Goal: Information Seeking & Learning: Learn about a topic

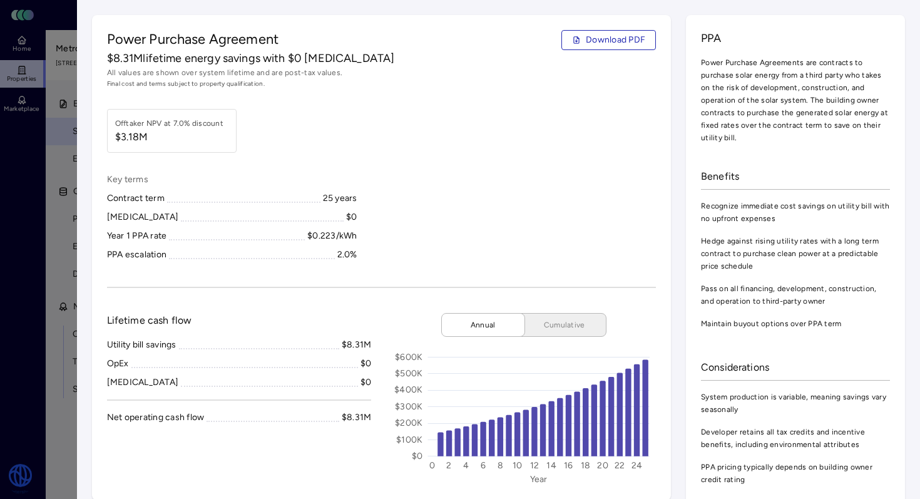
scroll to position [1543, 0]
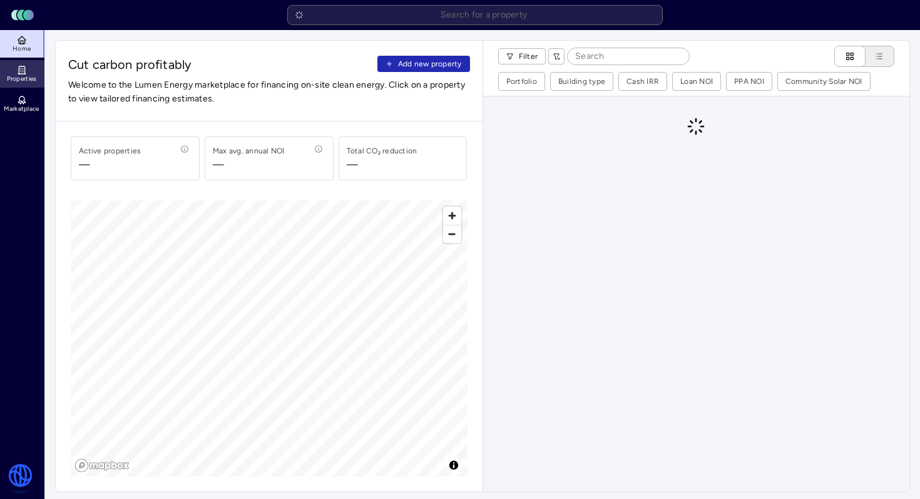
click at [19, 78] on span "Properties" at bounding box center [22, 79] width 30 height 8
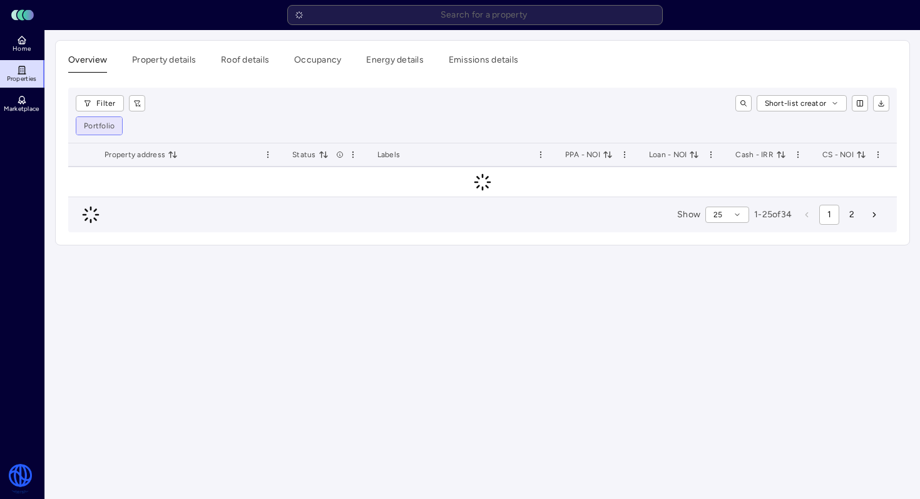
click at [108, 129] on html "Toggle Sidebar Lumen Energy Logo Home Properties Marketplace Watershed Robbie G…" at bounding box center [460, 249] width 920 height 499
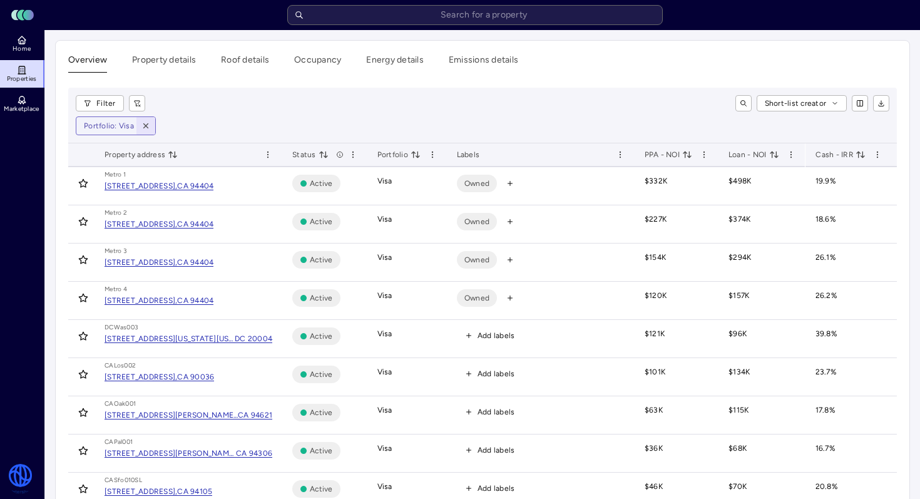
click at [146, 128] on icon "button" at bounding box center [145, 125] width 9 height 9
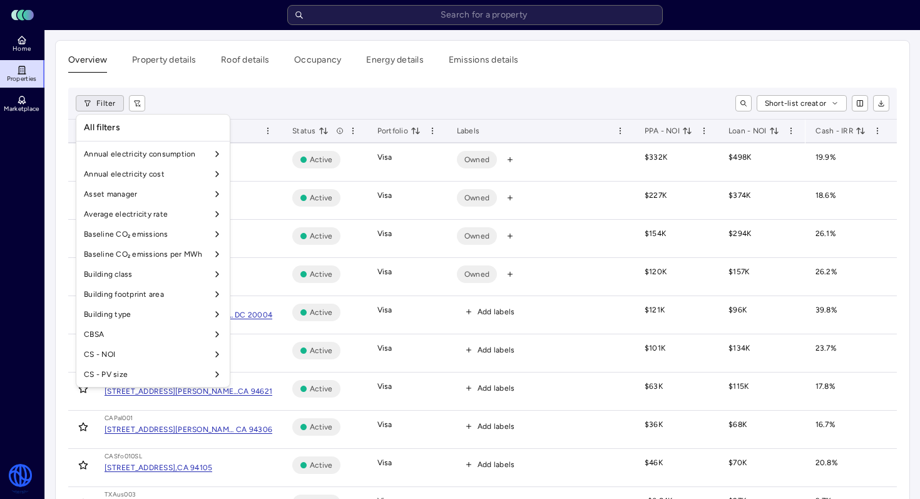
scroll to position [931, 0]
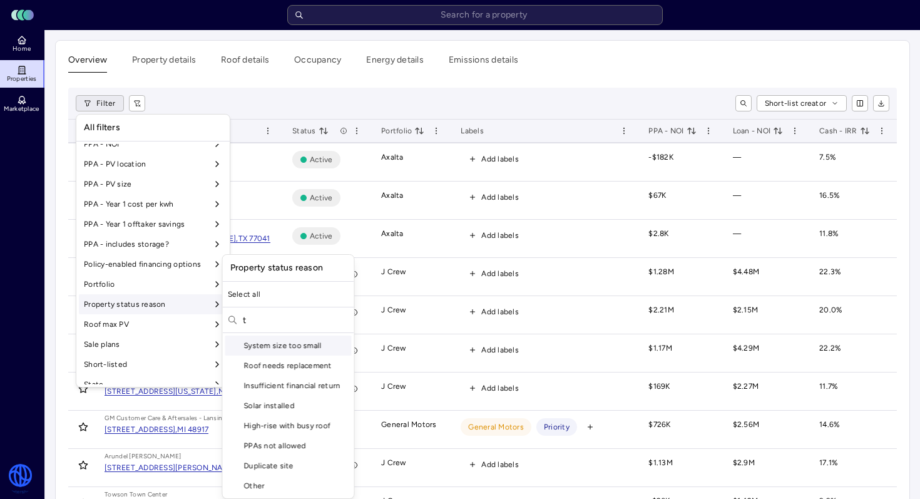
type input "t"
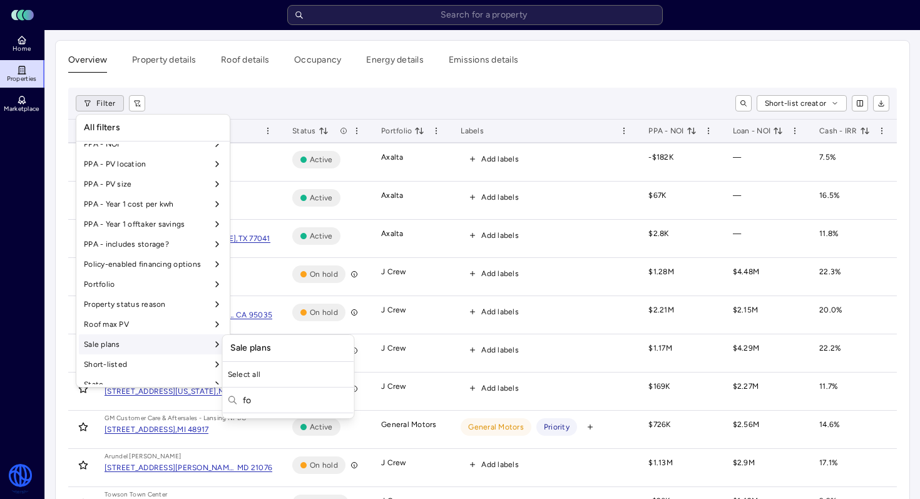
type input "fo"
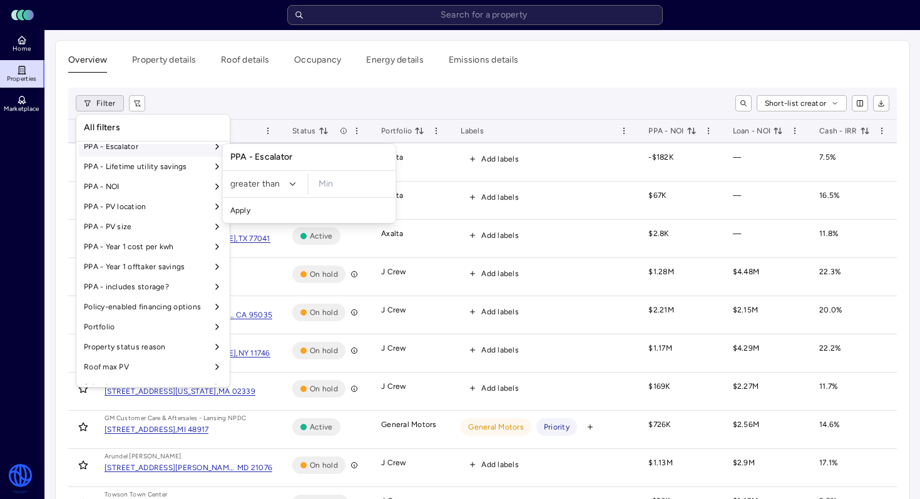
scroll to position [900, 0]
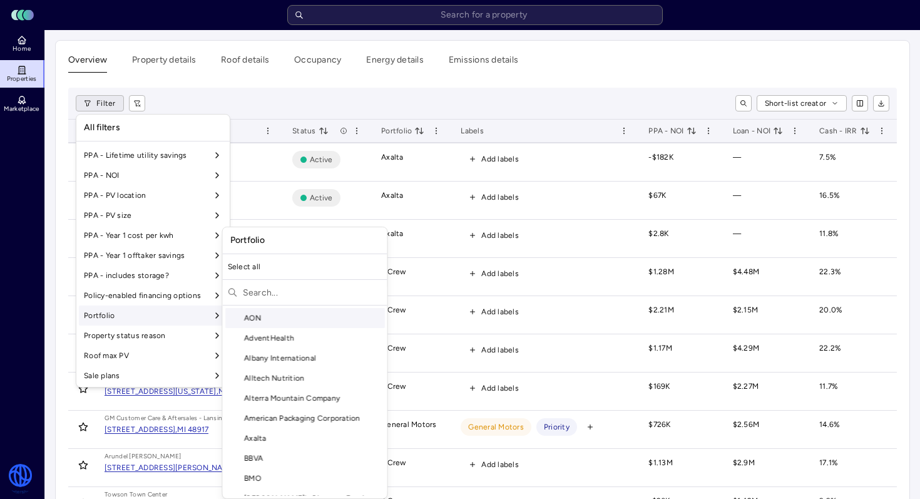
click at [212, 312] on icon at bounding box center [217, 315] width 10 height 10
click at [266, 283] on input "text" at bounding box center [312, 292] width 139 height 20
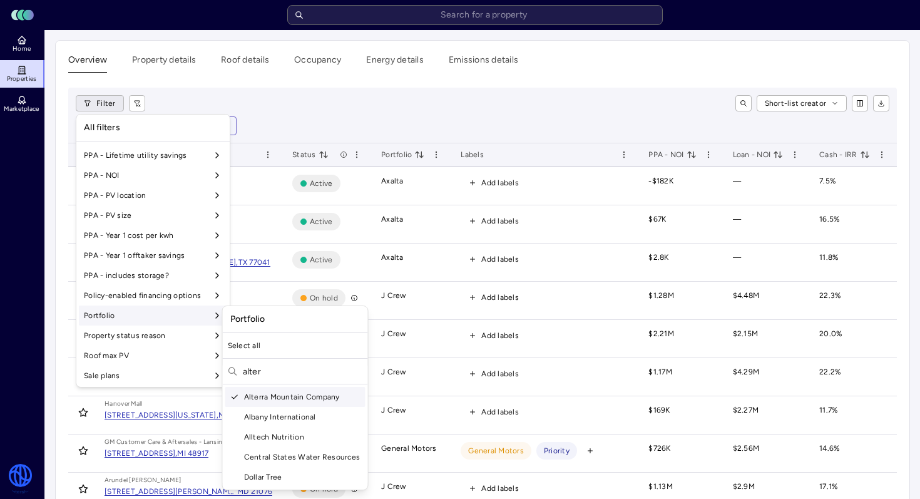
type input "alter"
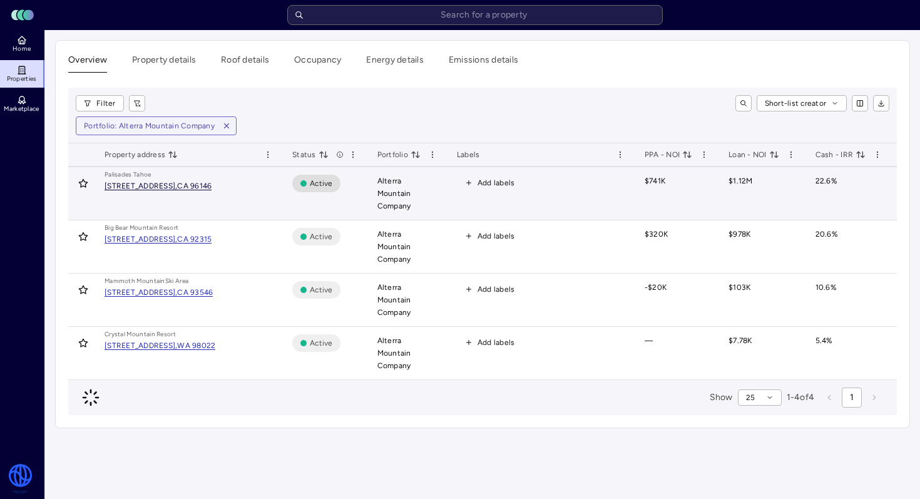
click at [177, 185] on div "1960 Olympic Vly Rd, Olympic Valley," at bounding box center [140, 186] width 73 height 8
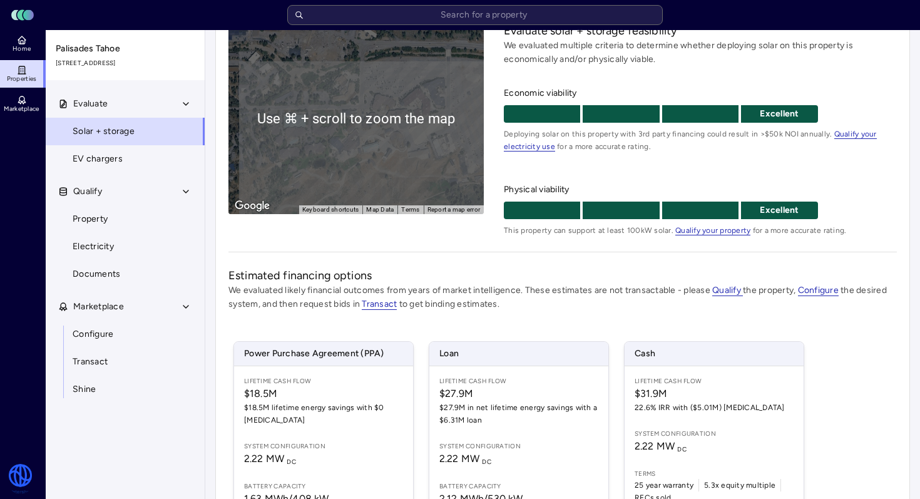
scroll to position [116, 0]
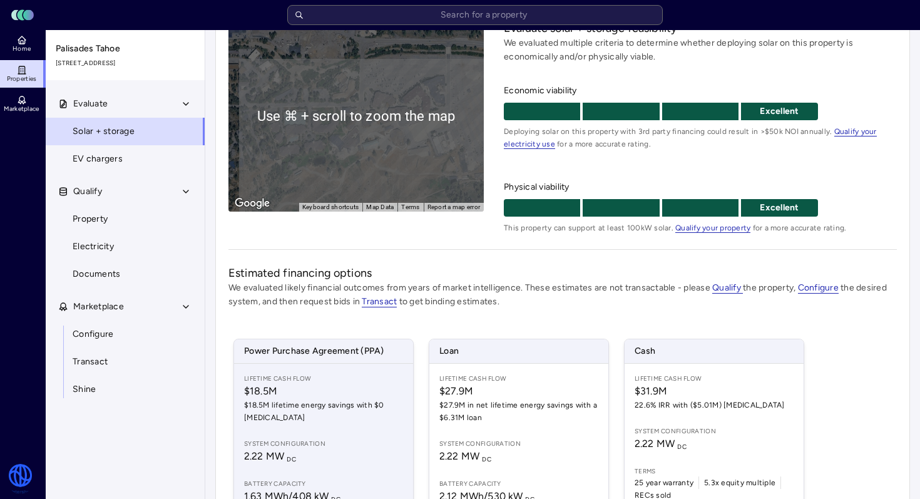
click at [352, 485] on span "Battery capacity" at bounding box center [323, 484] width 159 height 10
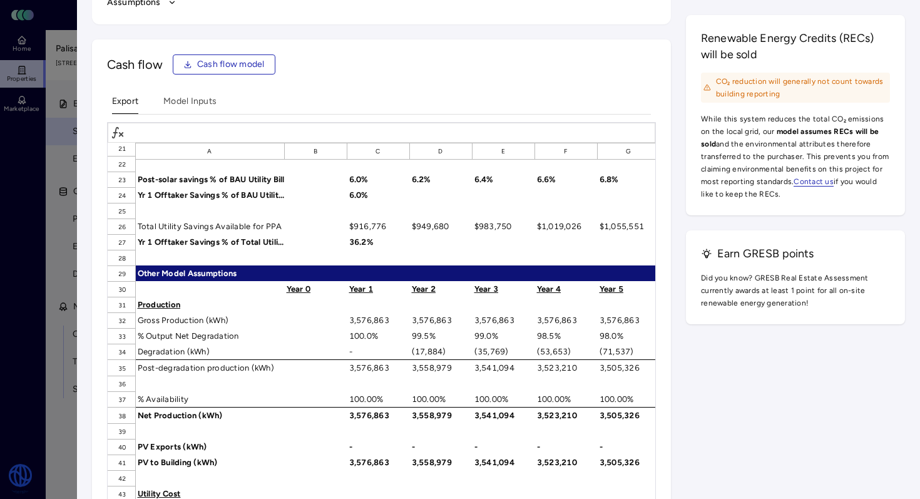
scroll to position [338, 0]
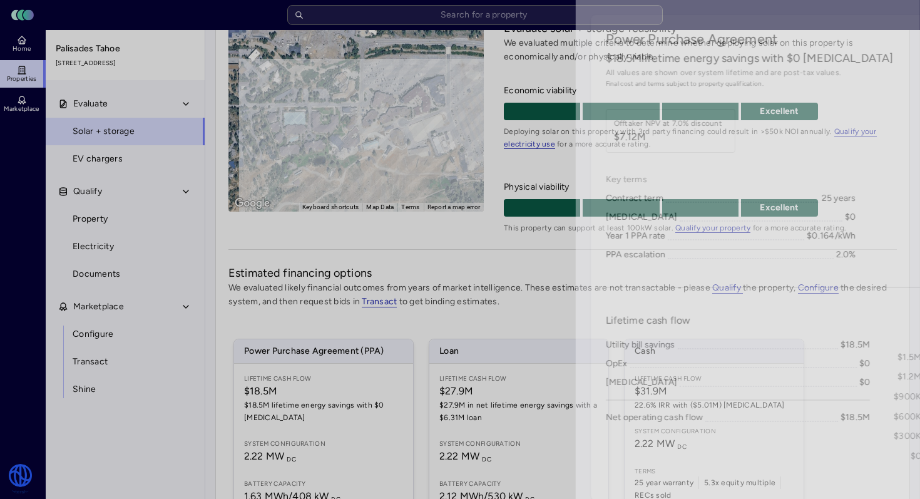
click at [11, 65] on div at bounding box center [460, 249] width 920 height 499
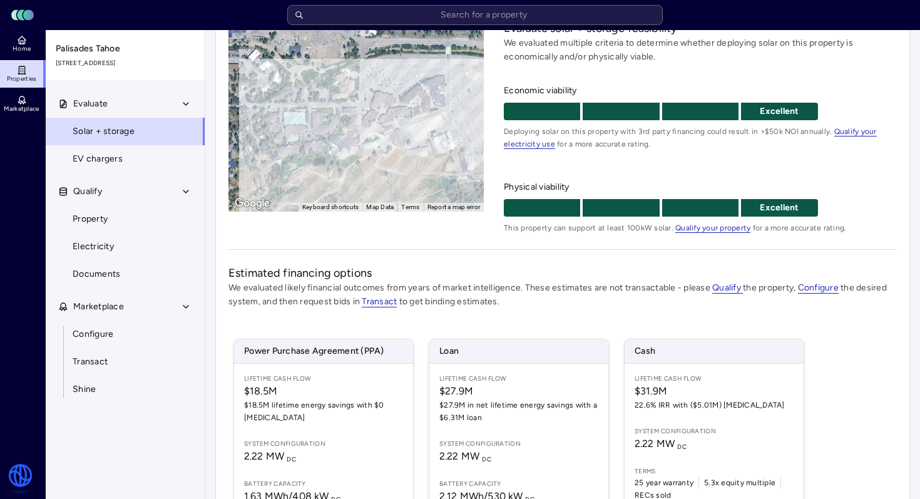
click at [24, 73] on icon at bounding box center [22, 70] width 6 height 8
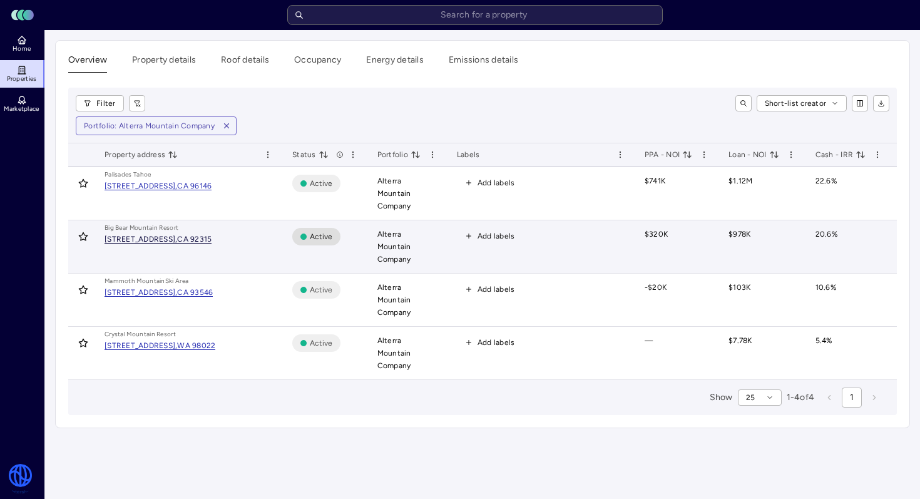
click at [211, 235] on div "CA 92315" at bounding box center [194, 239] width 34 height 8
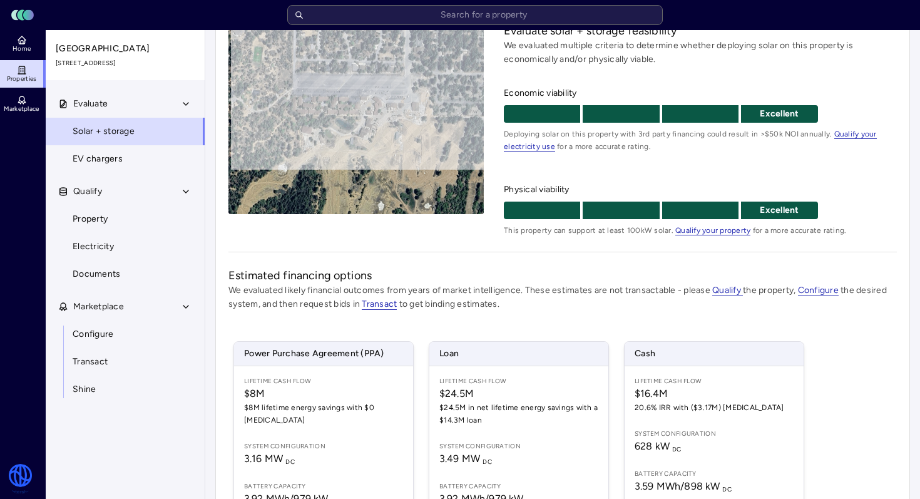
scroll to position [249, 0]
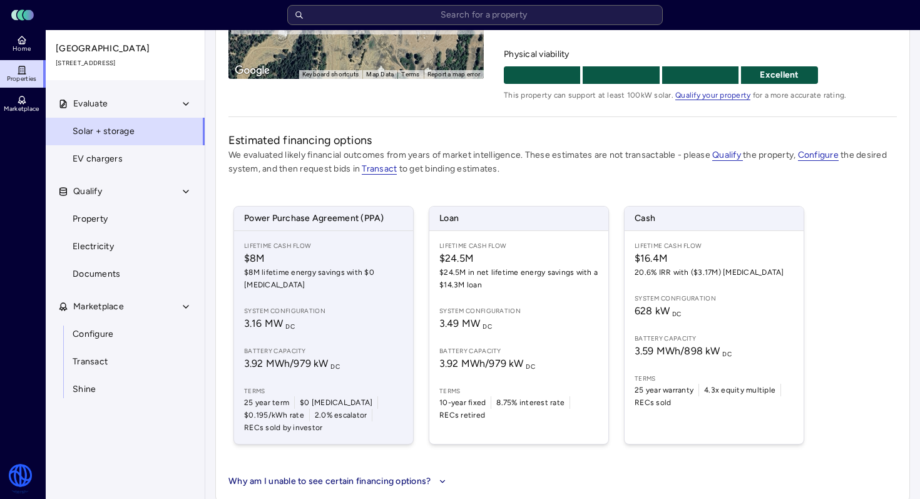
click at [337, 276] on span "$8M lifetime energy savings with $0 CapEx" at bounding box center [323, 278] width 159 height 25
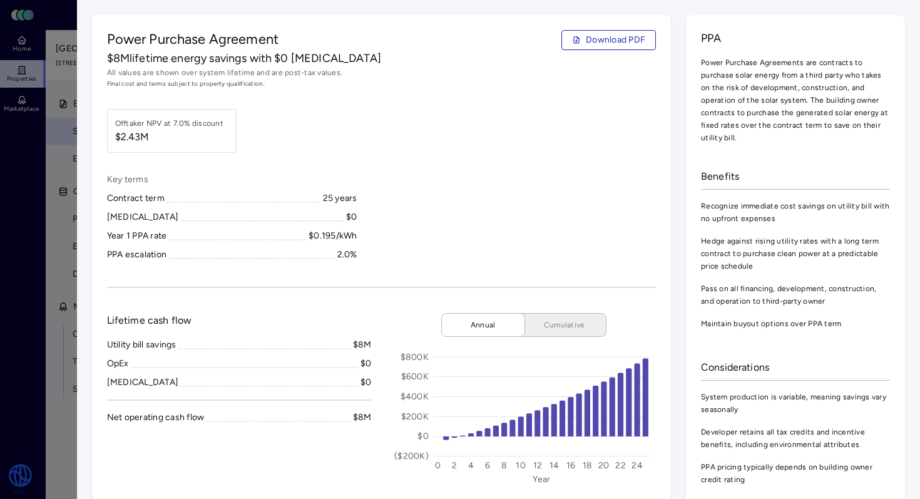
click at [51, 99] on div at bounding box center [460, 249] width 920 height 499
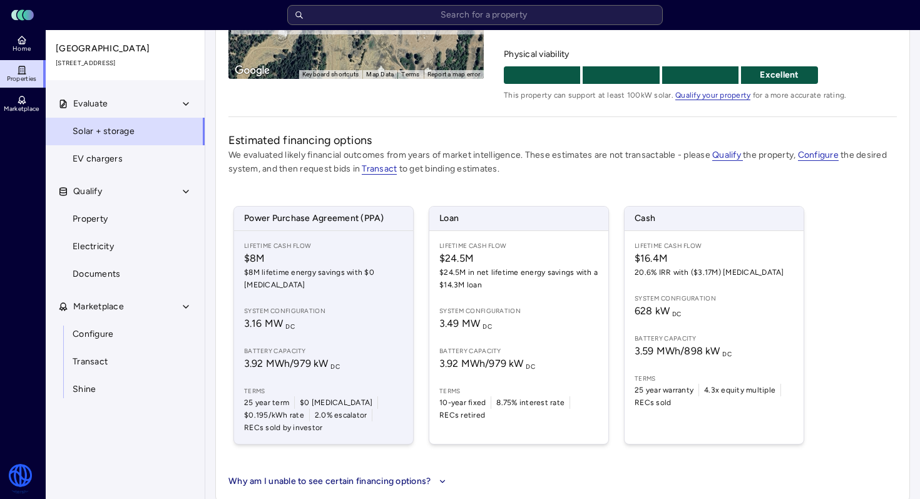
click at [315, 306] on span "System configuration" at bounding box center [323, 311] width 159 height 10
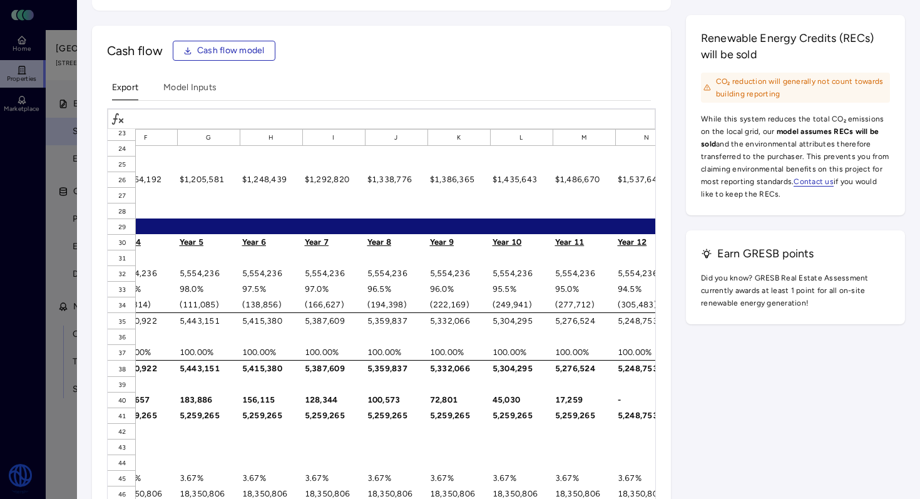
scroll to position [366, 0]
